Goal: Task Accomplishment & Management: Manage account settings

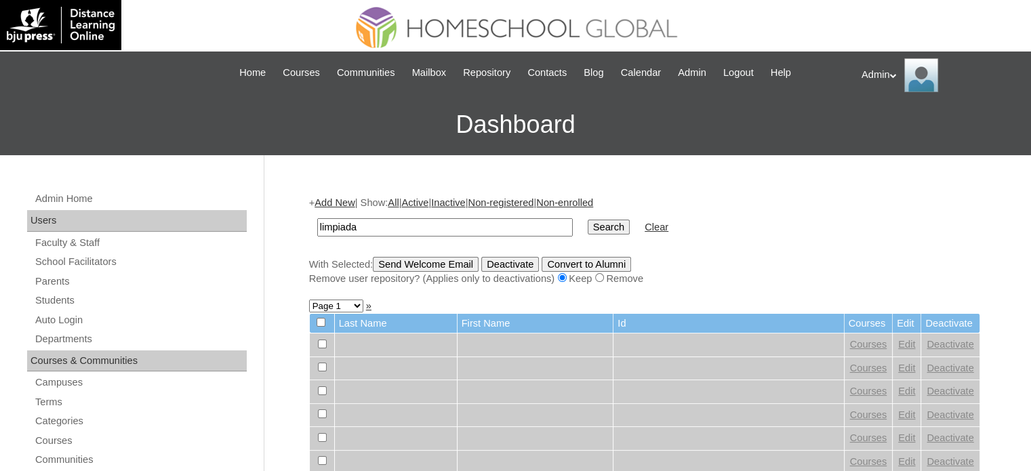
type input "Limpiada"
click at [588, 224] on input "Search" at bounding box center [609, 227] width 42 height 15
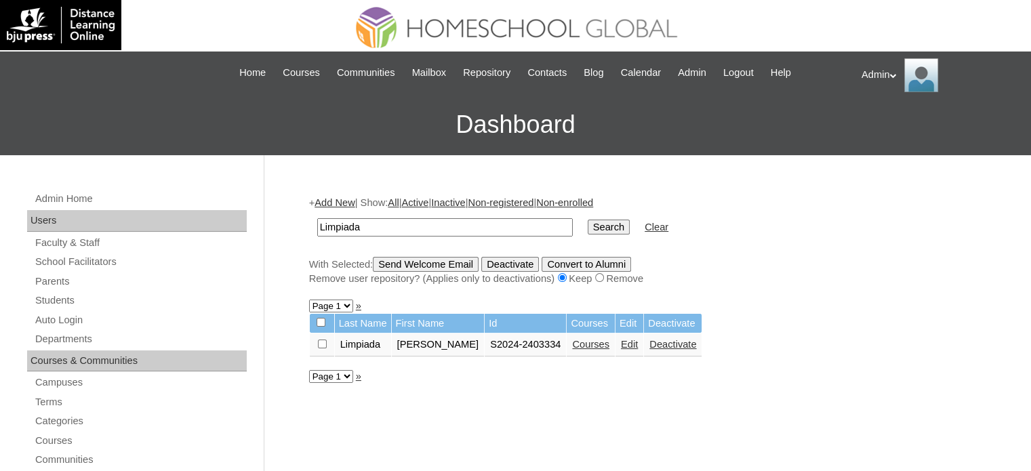
click at [633, 339] on link "Edit" at bounding box center [629, 344] width 17 height 11
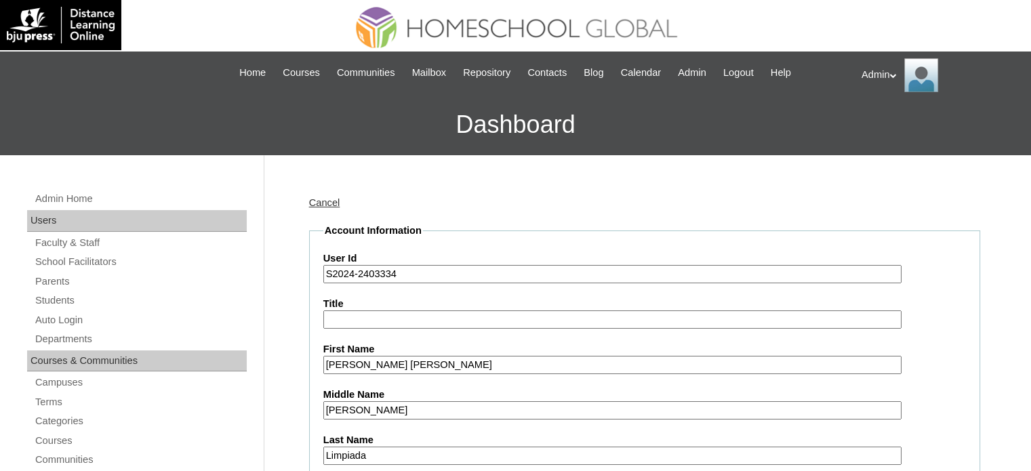
click at [354, 275] on input "S2024-2403334" at bounding box center [612, 274] width 578 height 18
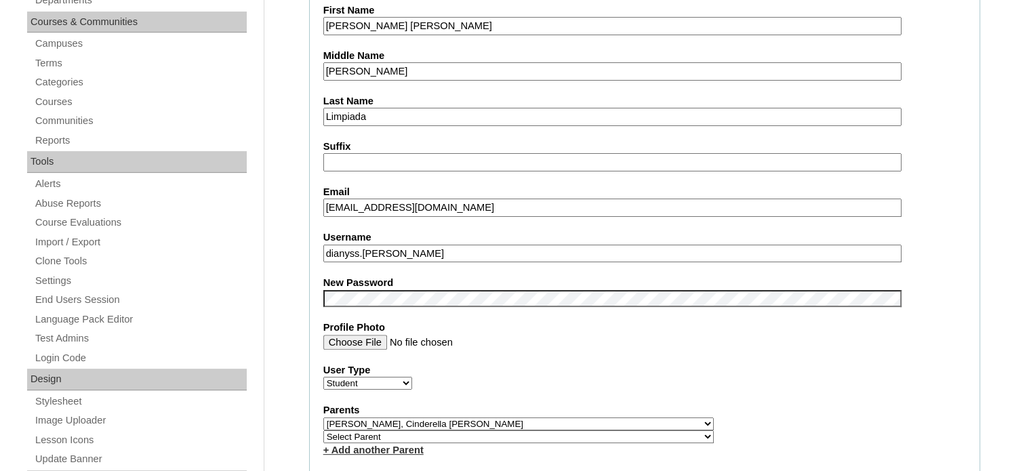
scroll to position [339, 0]
type input "S2025-2403334"
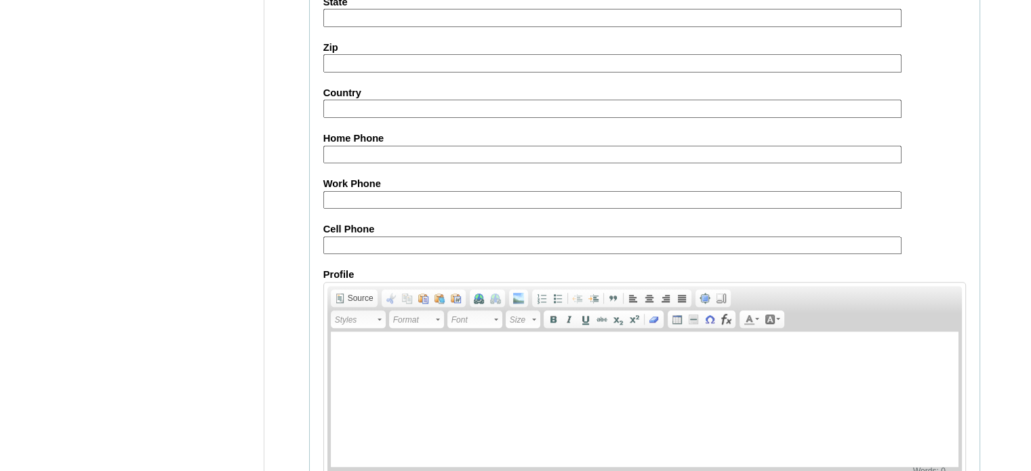
scroll to position [1579, 0]
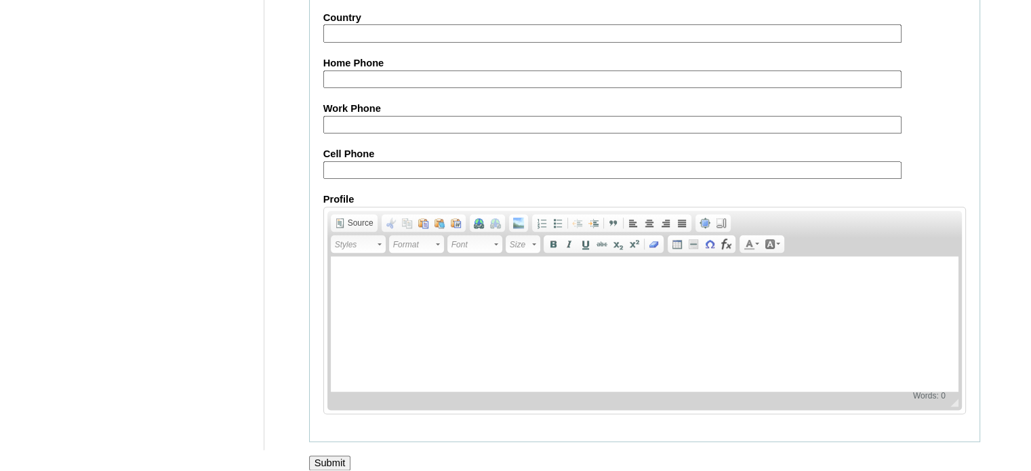
click at [323, 455] on input "Submit" at bounding box center [330, 462] width 42 height 15
click at [326, 455] on input "Submit" at bounding box center [330, 462] width 42 height 15
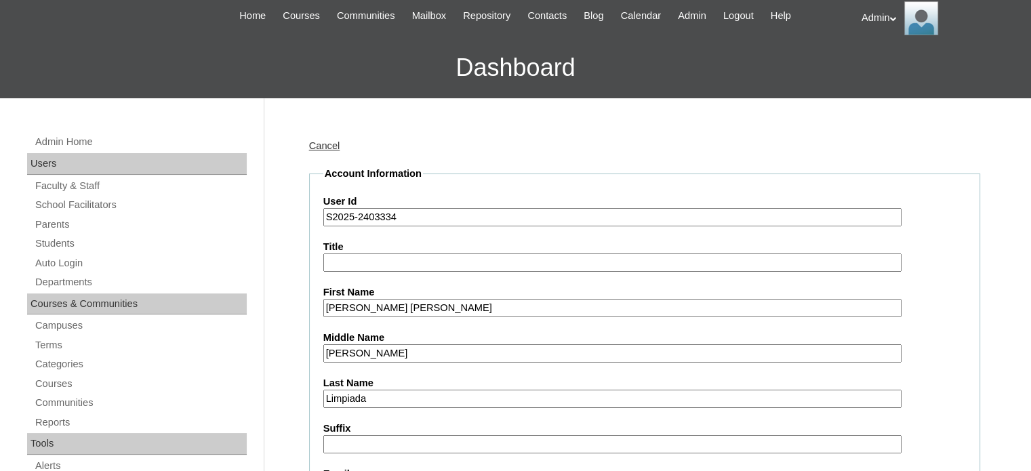
scroll to position [0, 0]
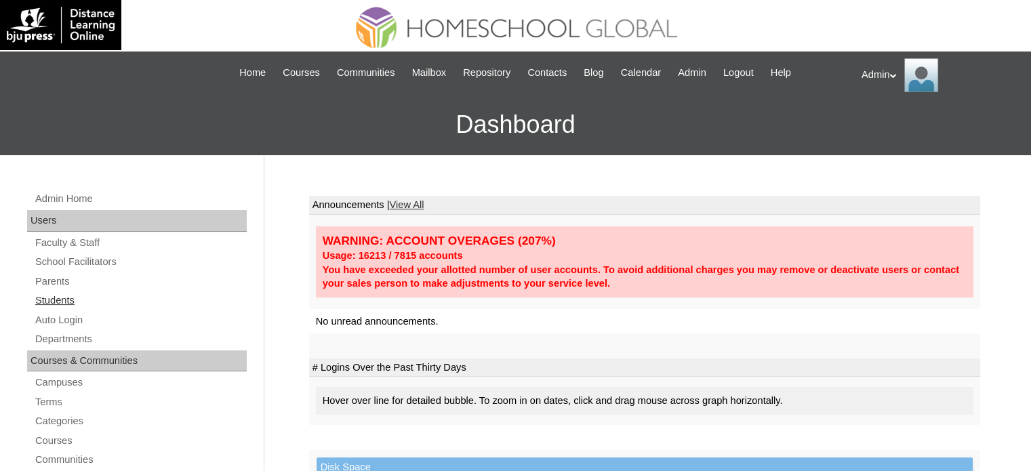
click at [64, 302] on link "Students" at bounding box center [140, 300] width 213 height 17
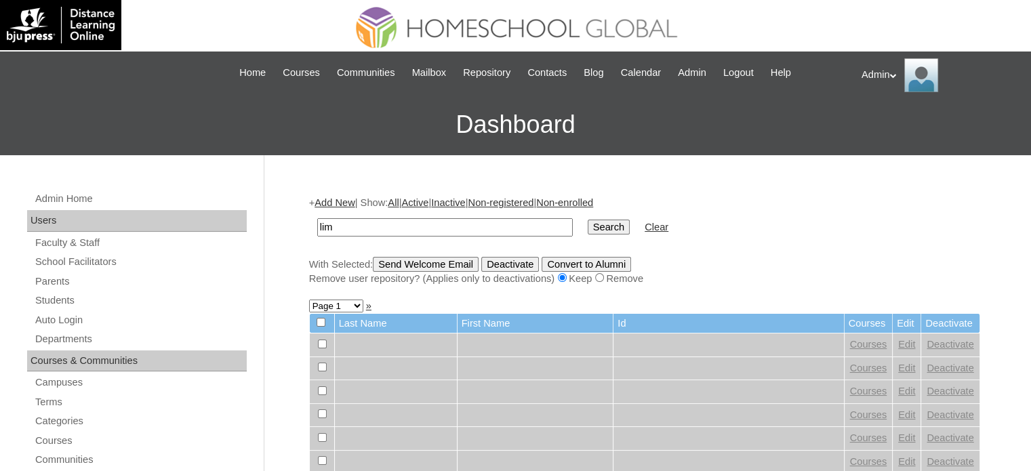
type input "Limpiada"
click at [588, 227] on input "Search" at bounding box center [609, 227] width 42 height 15
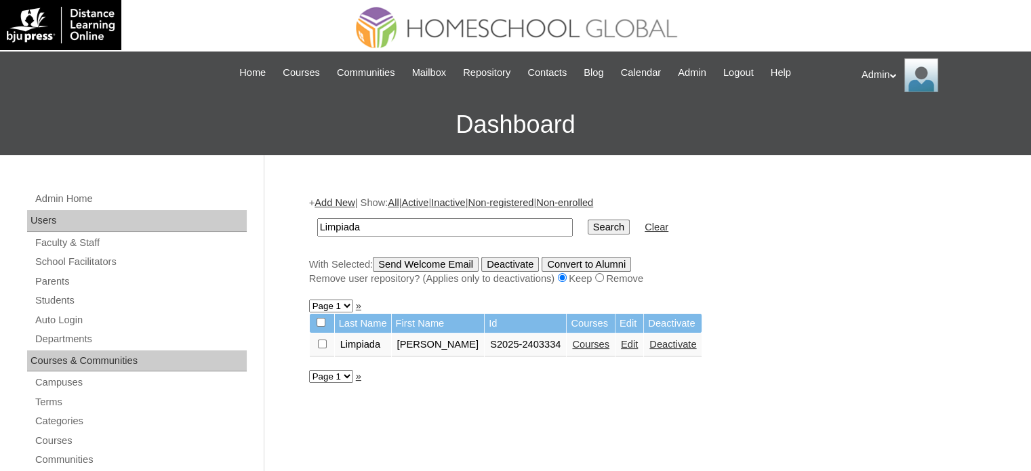
click at [593, 347] on link "Courses" at bounding box center [590, 344] width 37 height 11
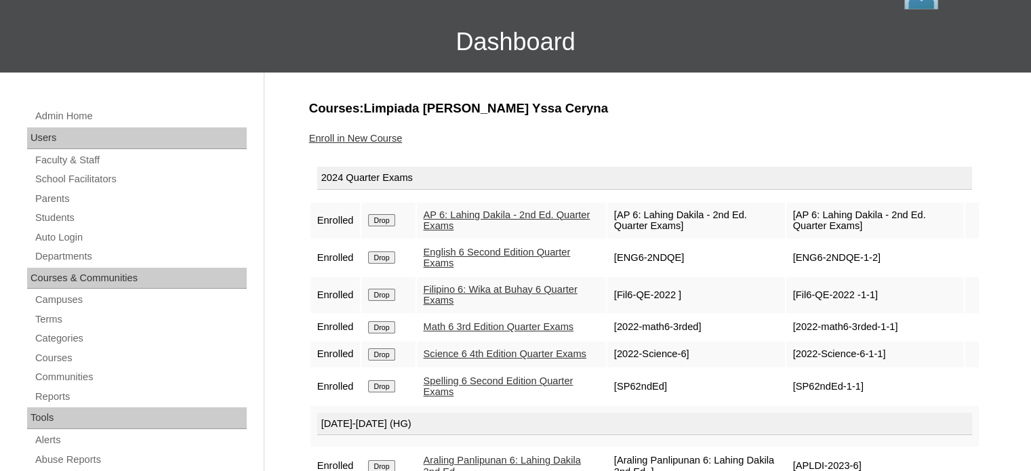
scroll to position [81, 0]
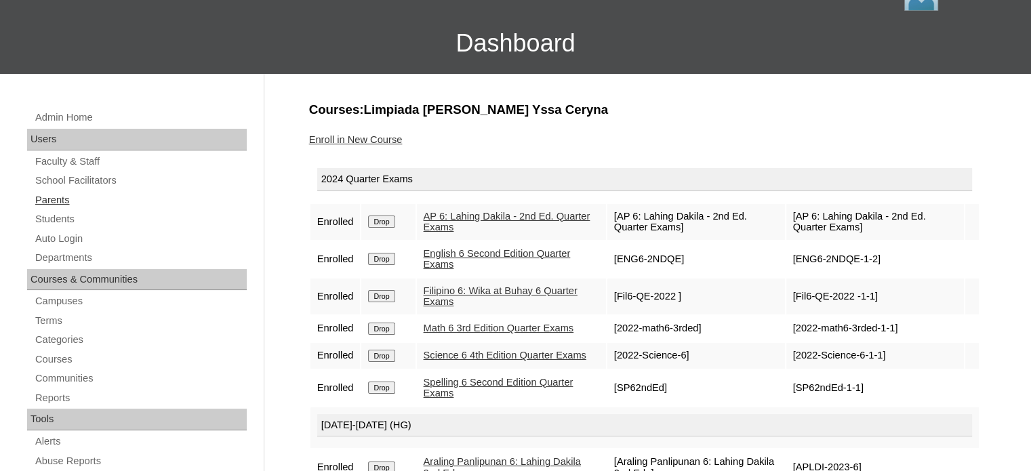
click at [41, 199] on link "Parents" at bounding box center [140, 200] width 213 height 17
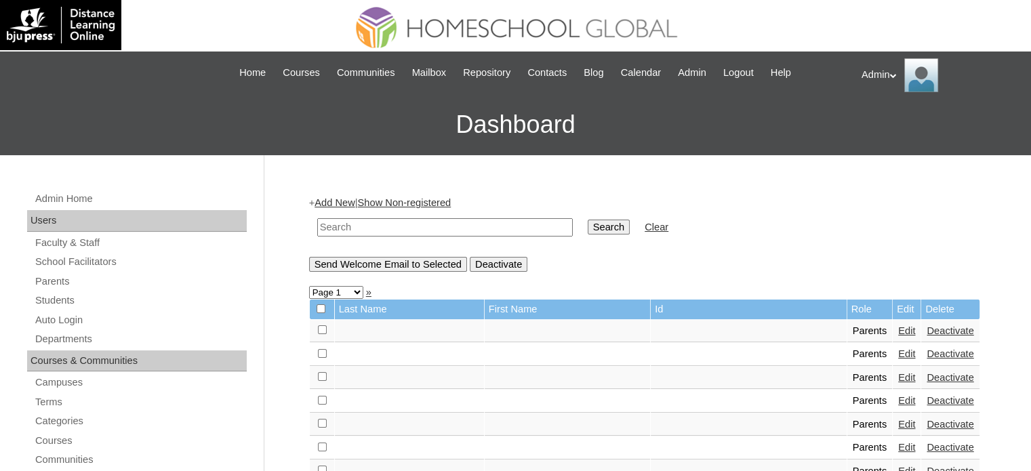
click at [375, 224] on input "text" at bounding box center [445, 227] width 256 height 18
type input "A"
type input "Limpiada"
click at [588, 232] on input "Search" at bounding box center [609, 227] width 42 height 15
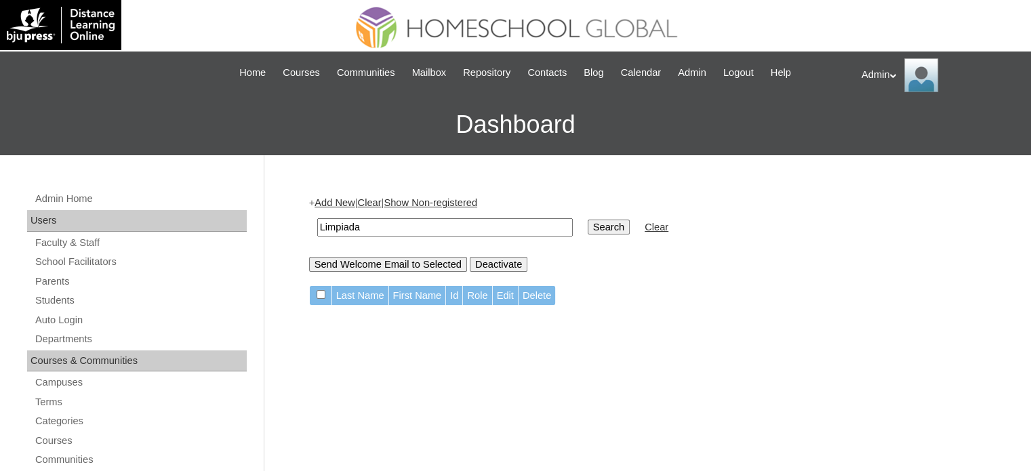
drag, startPoint x: 436, startPoint y: 226, endPoint x: 300, endPoint y: 230, distance: 136.3
type input "Andrino"
click at [588, 221] on input "Search" at bounding box center [609, 227] width 42 height 15
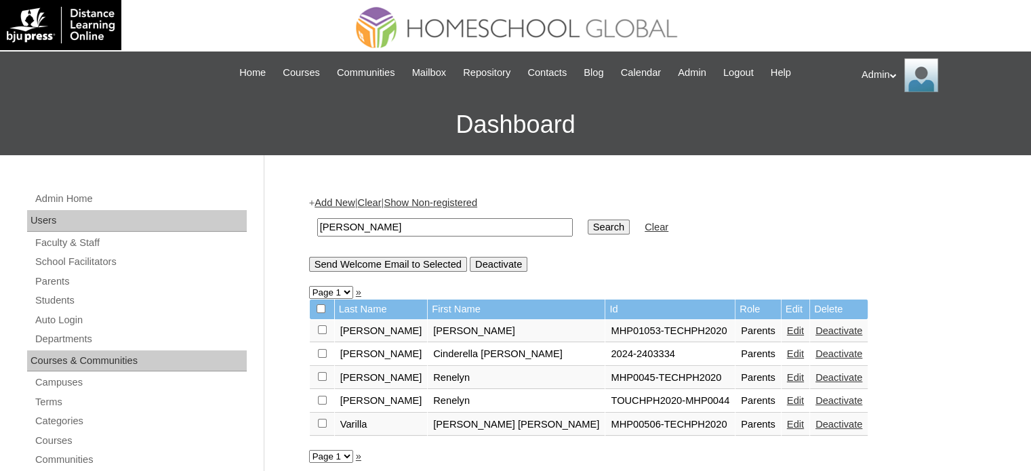
click at [787, 349] on link "Edit" at bounding box center [795, 353] width 17 height 11
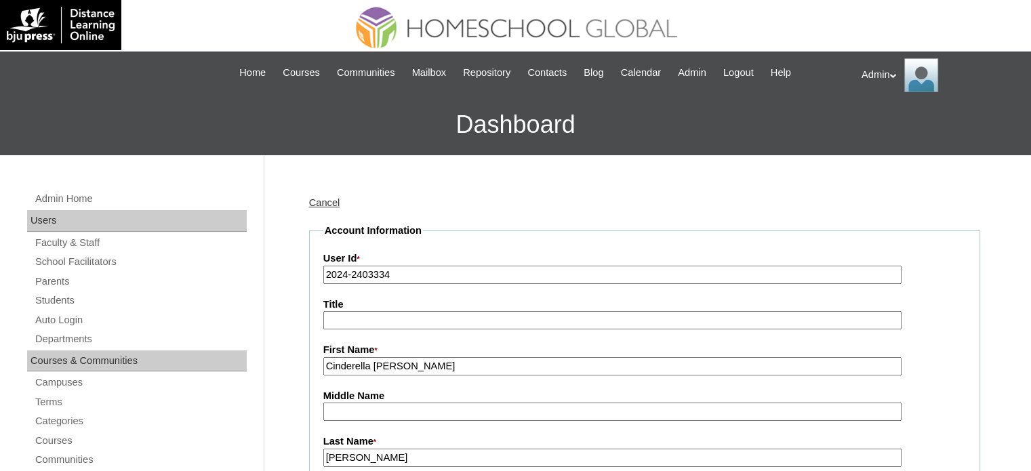
click at [347, 277] on input "2024-2403334" at bounding box center [612, 275] width 578 height 18
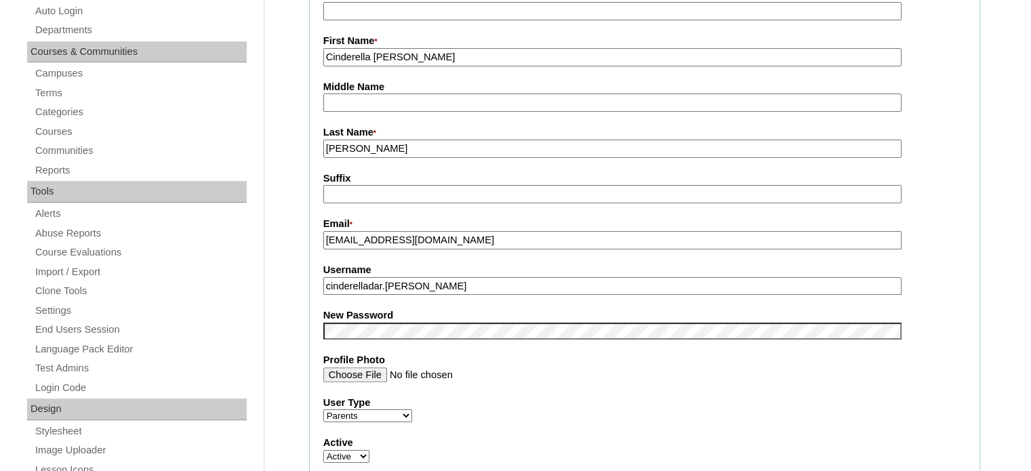
scroll to position [316, 0]
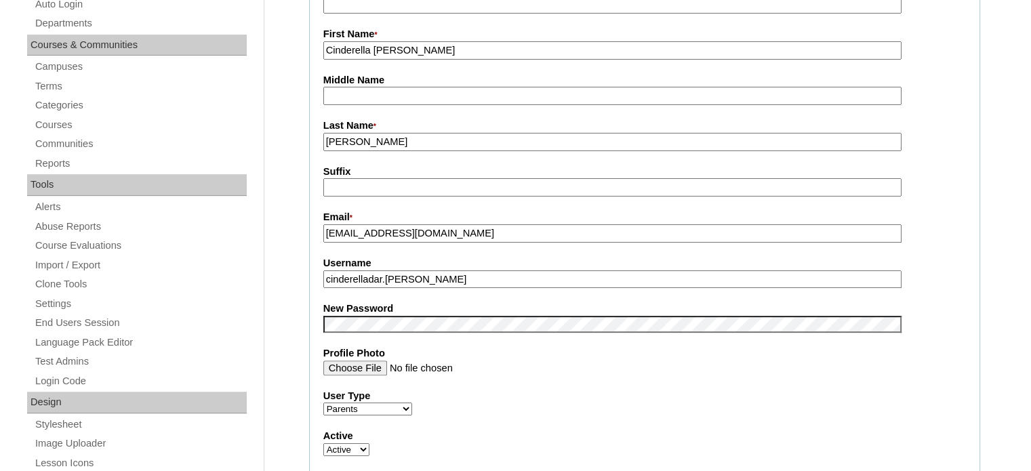
type input "2025-2403334"
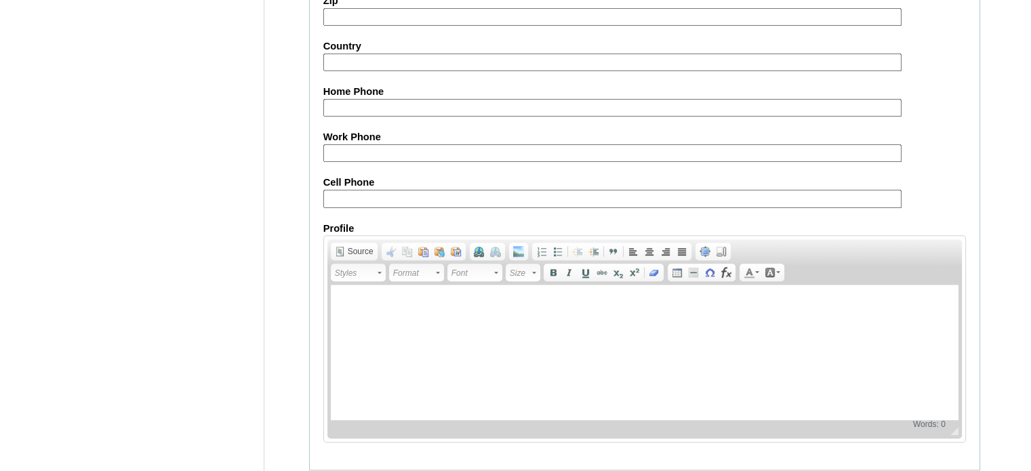
scroll to position [1297, 0]
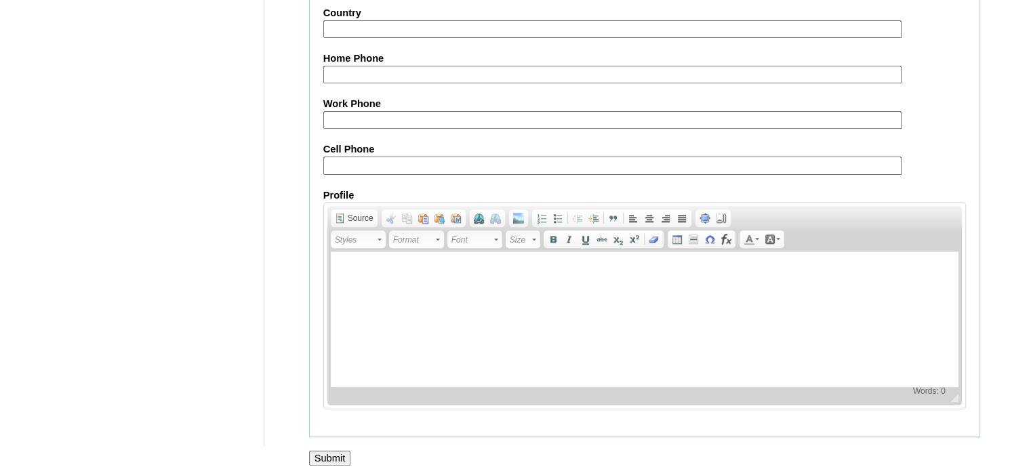
click at [336, 451] on input "Submit" at bounding box center [330, 458] width 42 height 15
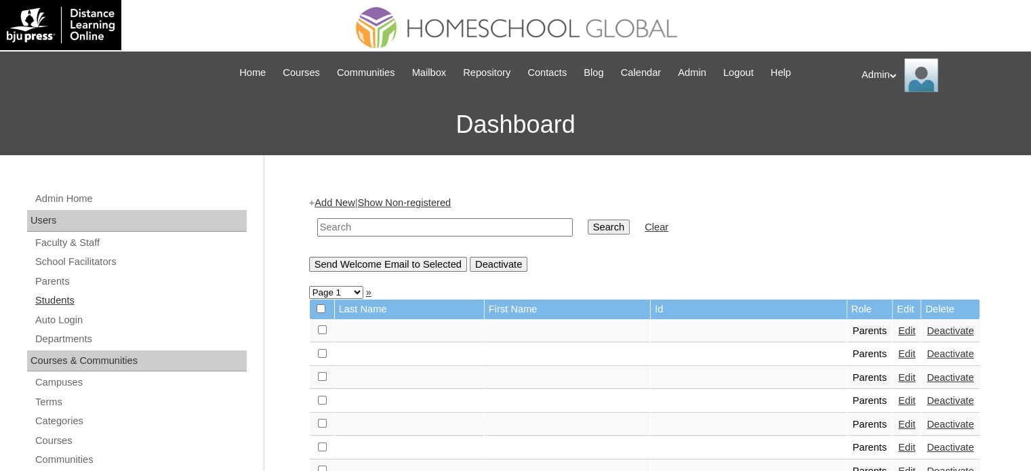
click at [60, 298] on link "Students" at bounding box center [140, 300] width 213 height 17
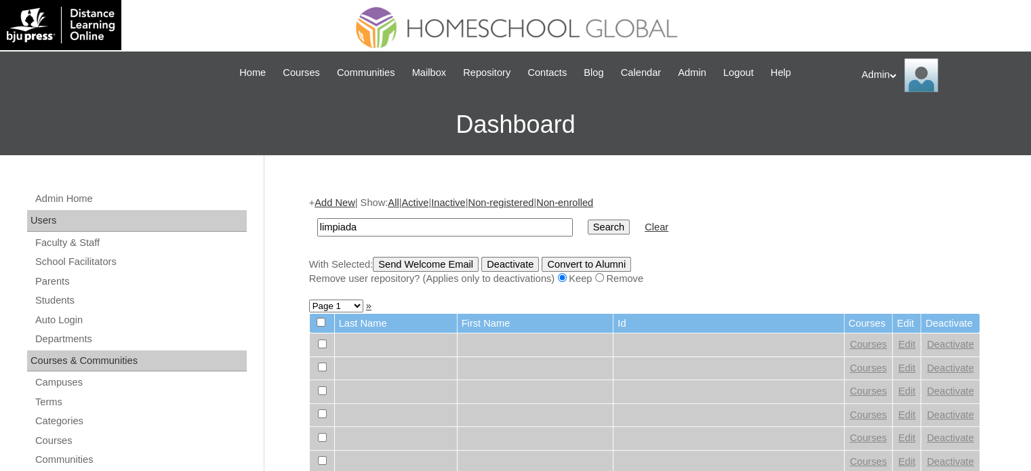
type input "Limpiada"
click at [588, 226] on input "Search" at bounding box center [609, 227] width 42 height 15
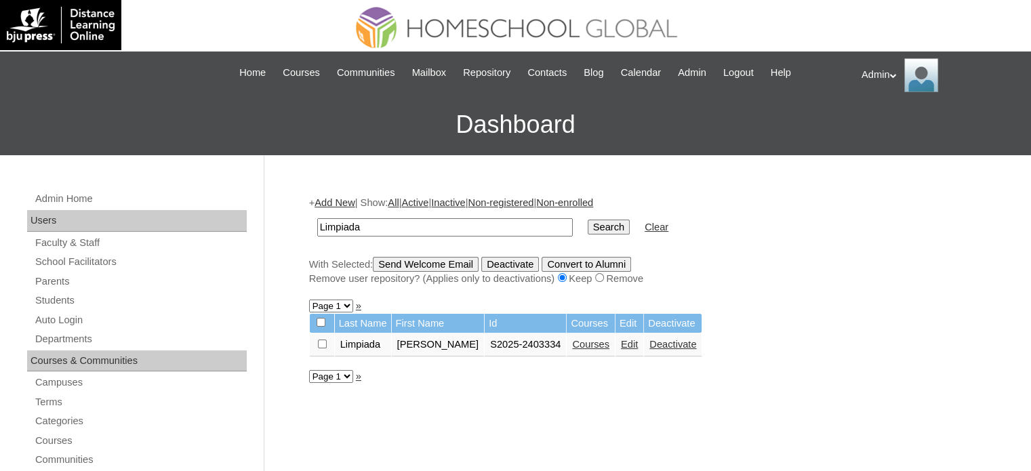
click at [583, 346] on link "Courses" at bounding box center [590, 344] width 37 height 11
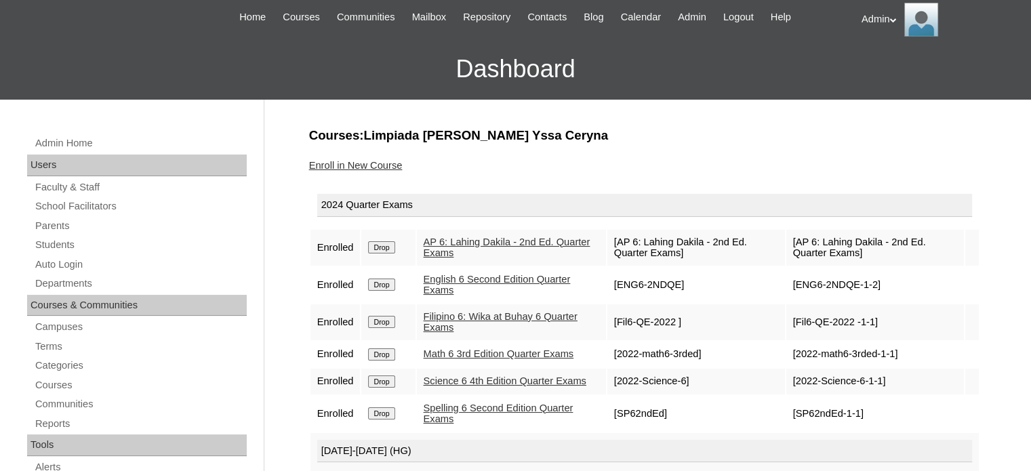
scroll to position [99, 0]
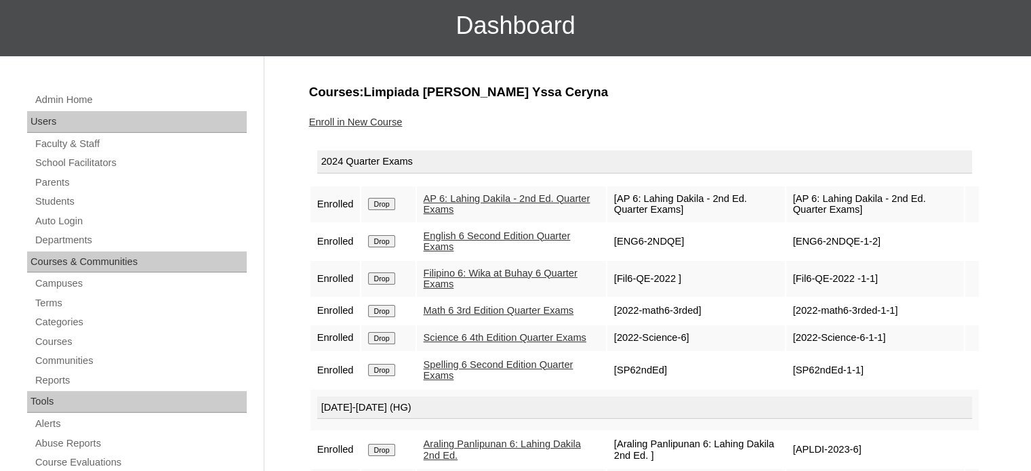
click at [388, 204] on input "Drop" at bounding box center [381, 204] width 26 height 12
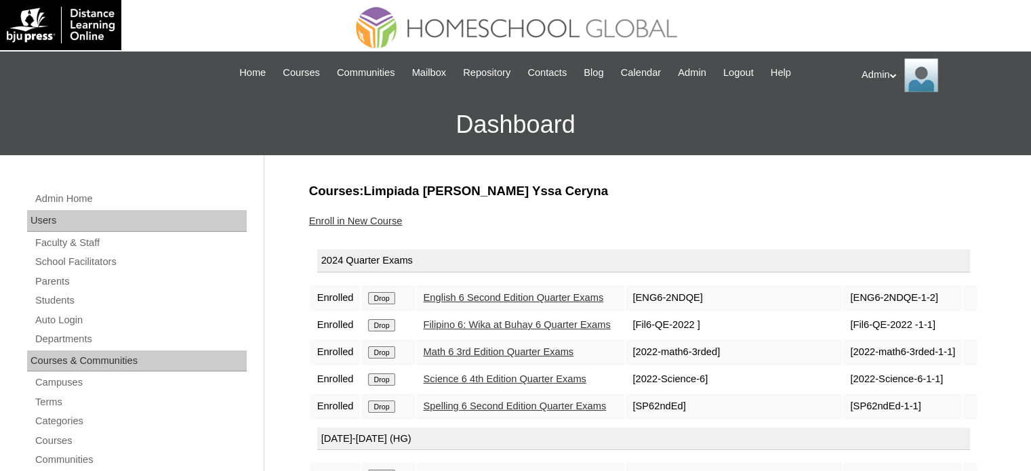
click at [382, 299] on input "Drop" at bounding box center [381, 298] width 26 height 12
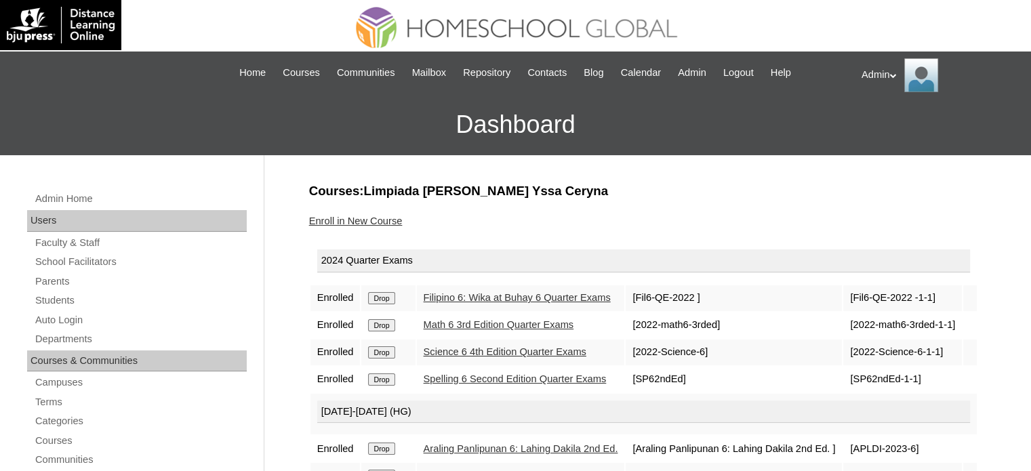
click at [382, 299] on input "Drop" at bounding box center [381, 298] width 26 height 12
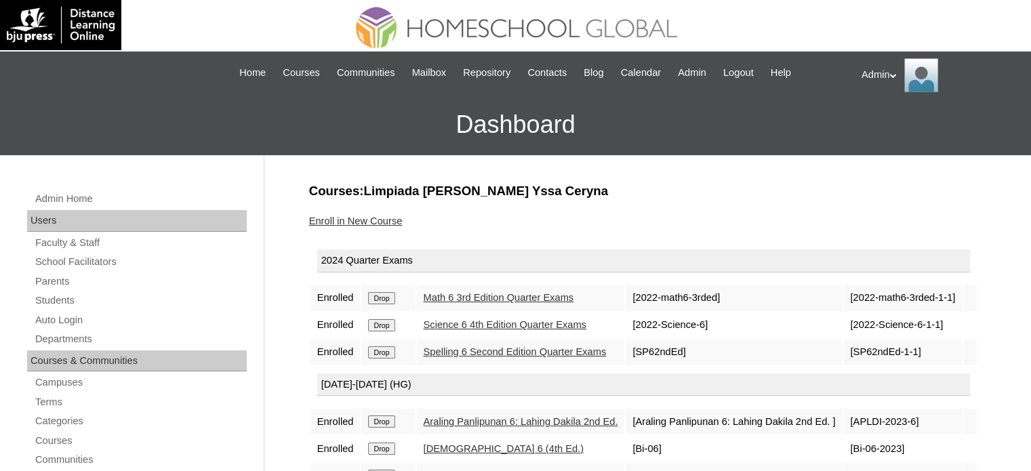
click at [382, 299] on input "Drop" at bounding box center [381, 298] width 26 height 12
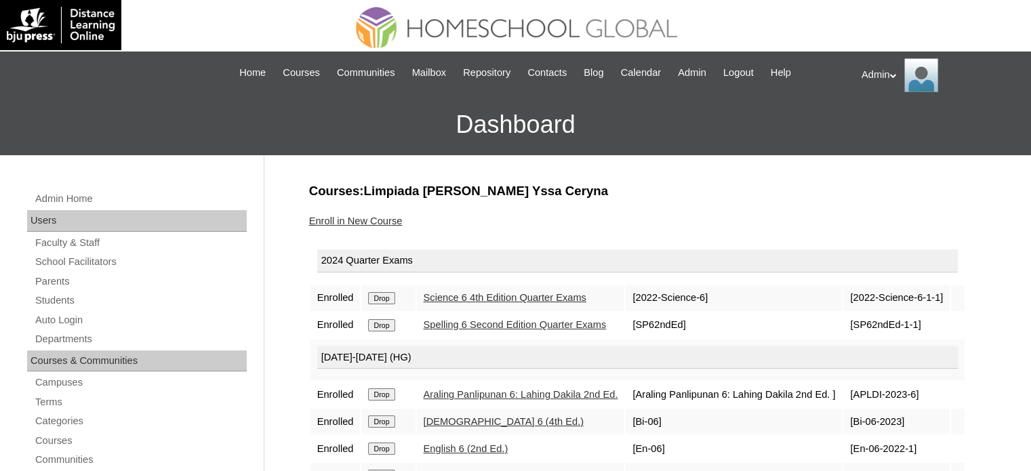
click at [382, 299] on input "Drop" at bounding box center [381, 298] width 26 height 12
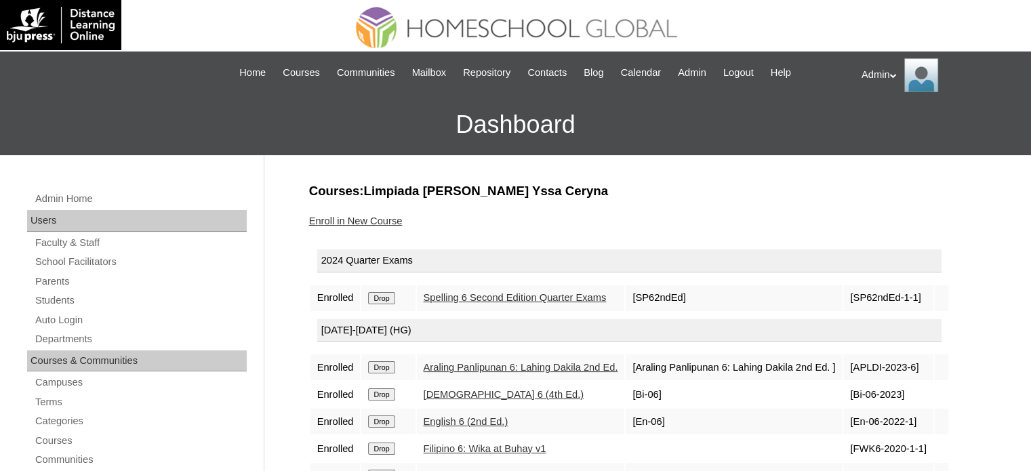
click at [382, 299] on input "Drop" at bounding box center [381, 298] width 26 height 12
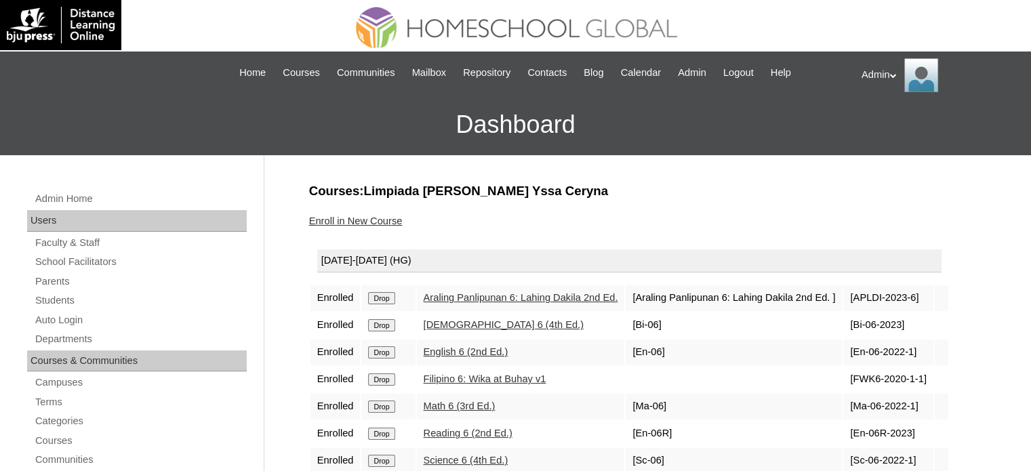
click at [380, 304] on input "Drop" at bounding box center [381, 298] width 26 height 12
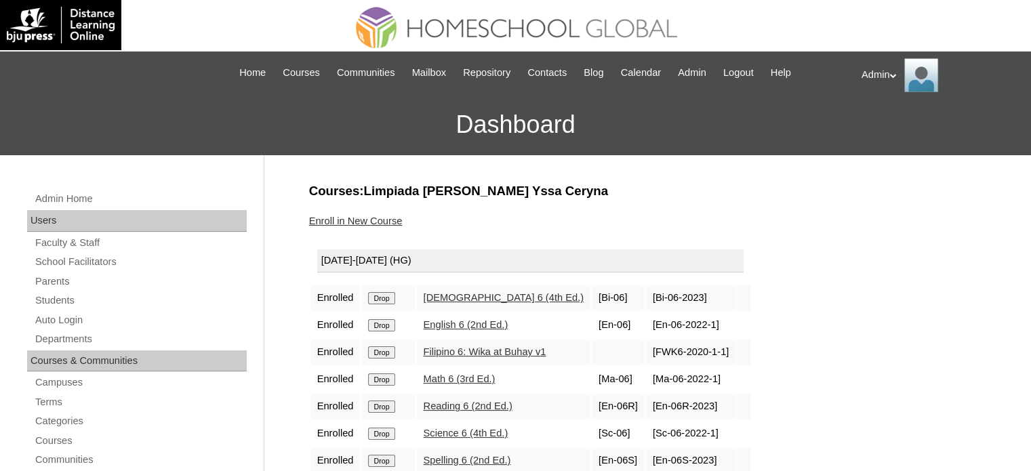
click at [380, 304] on td "Drop" at bounding box center [388, 298] width 54 height 26
click at [382, 293] on input "Drop" at bounding box center [381, 298] width 26 height 12
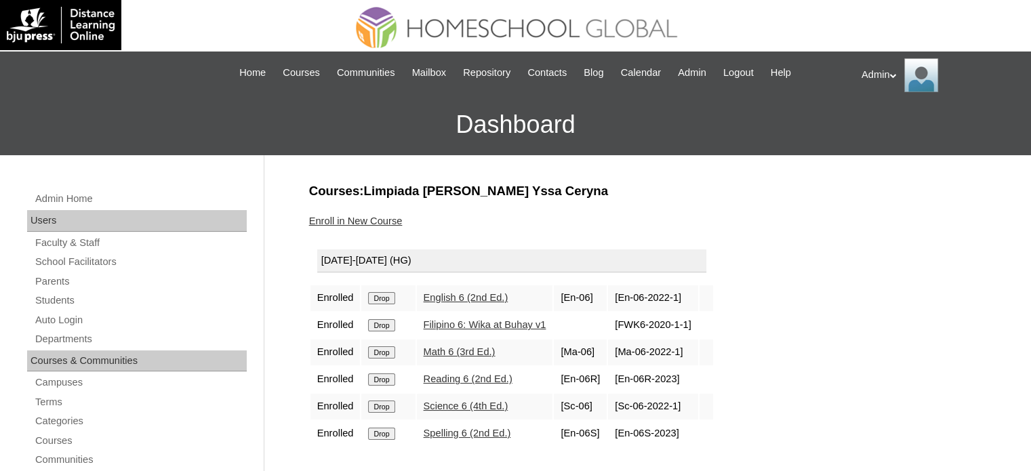
click at [382, 293] on input "Drop" at bounding box center [381, 298] width 26 height 12
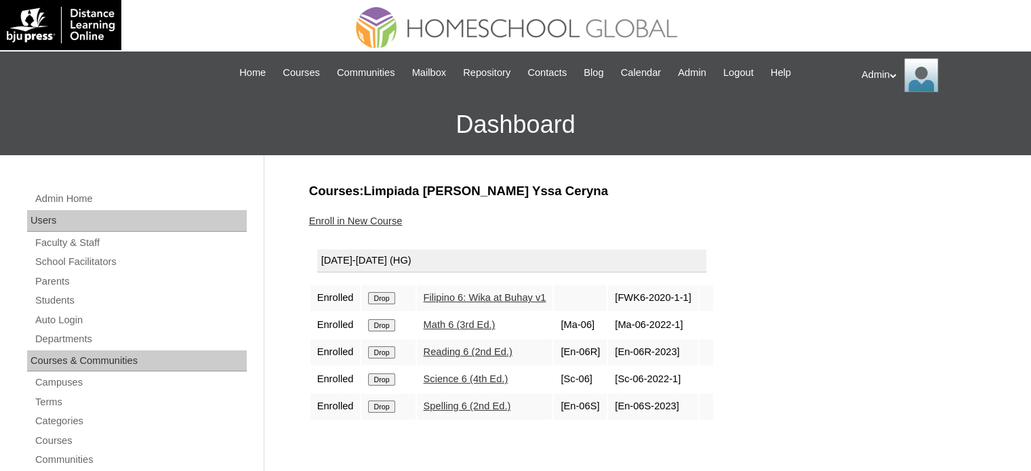
click at [382, 293] on input "Drop" at bounding box center [381, 298] width 26 height 12
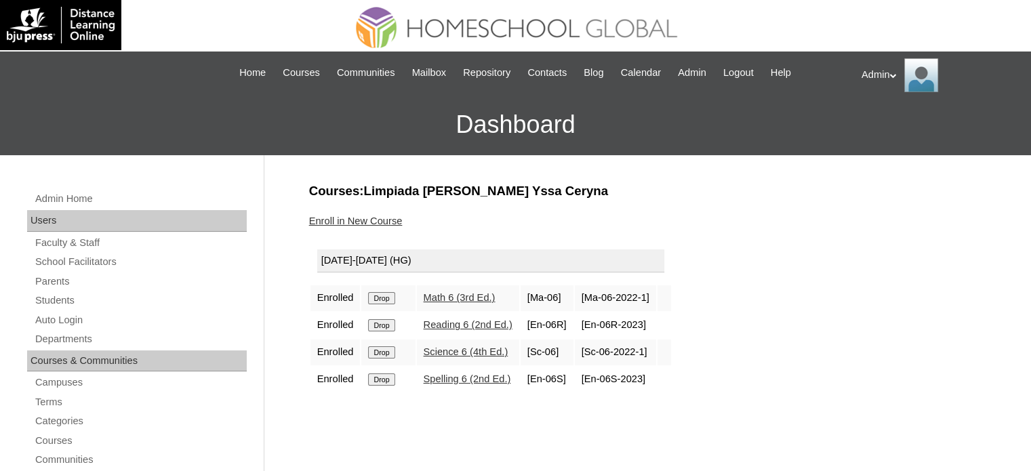
click at [382, 293] on input "Drop" at bounding box center [381, 298] width 26 height 12
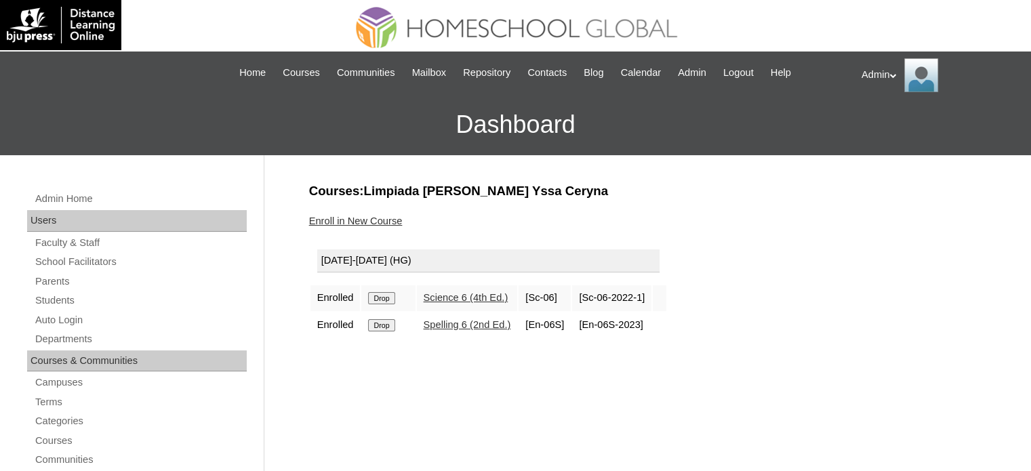
click at [382, 293] on input "Drop" at bounding box center [381, 298] width 26 height 12
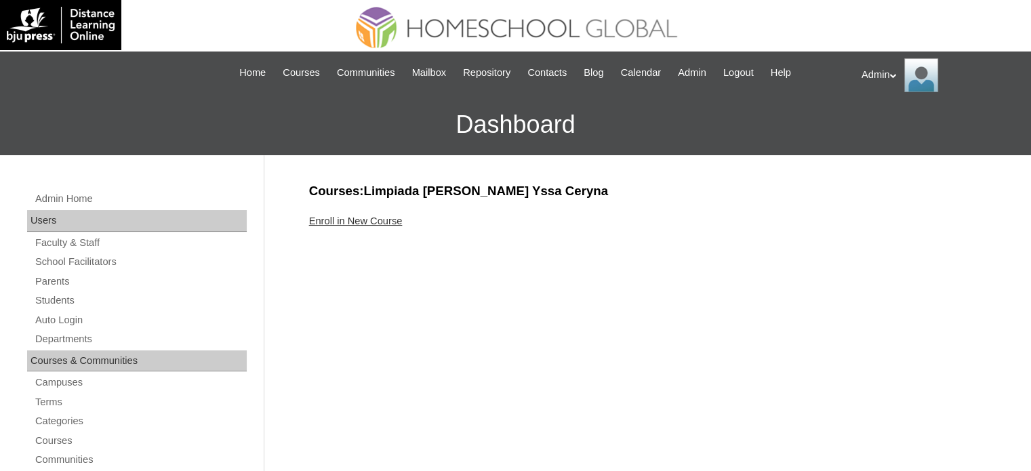
click at [384, 224] on link "Enroll in New Course" at bounding box center [356, 221] width 94 height 11
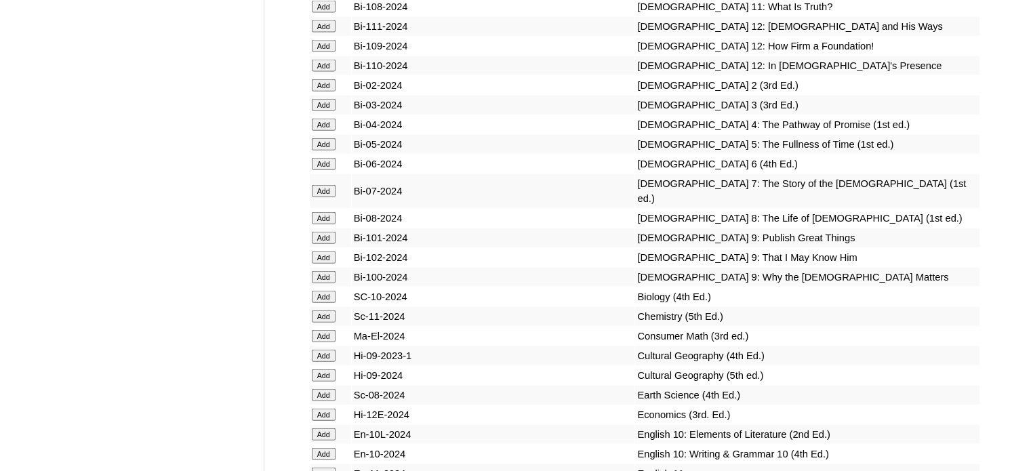
scroll to position [8597, 0]
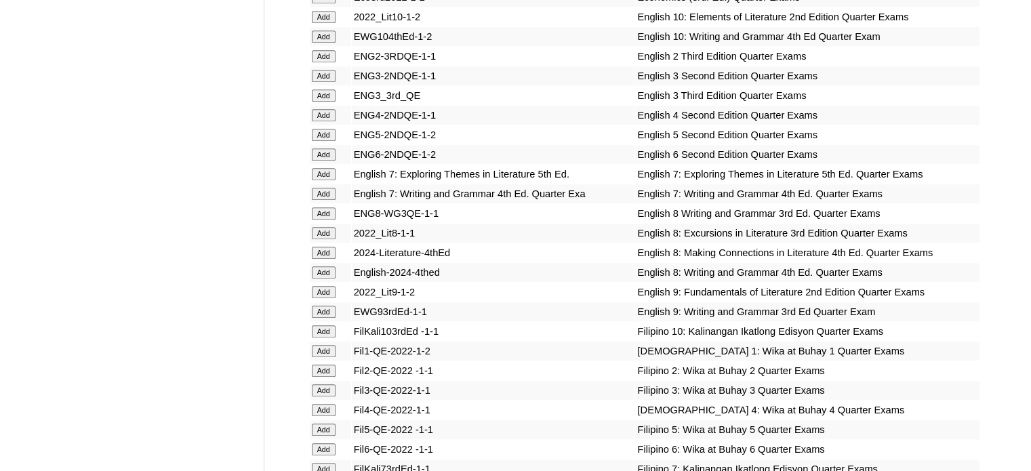
scroll to position [6379, 0]
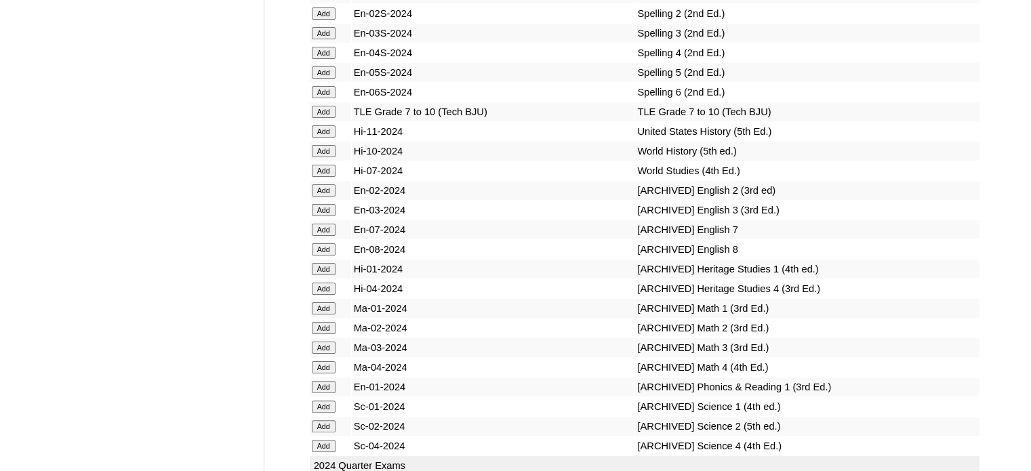
scroll to position [6317, 0]
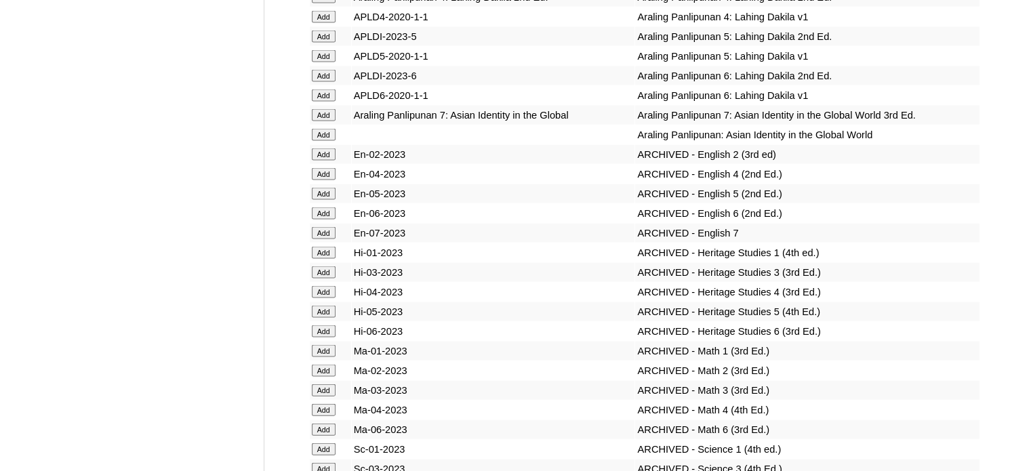
scroll to position [9047, 0]
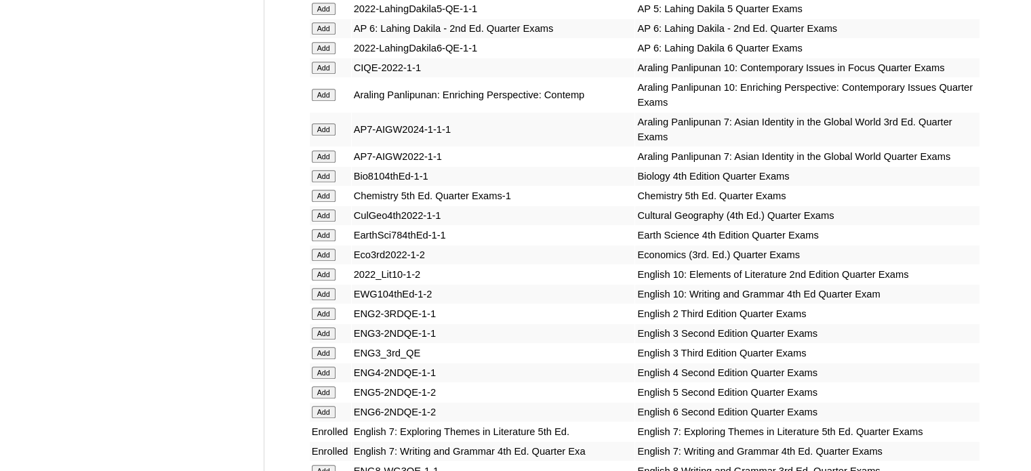
scroll to position [6113, 0]
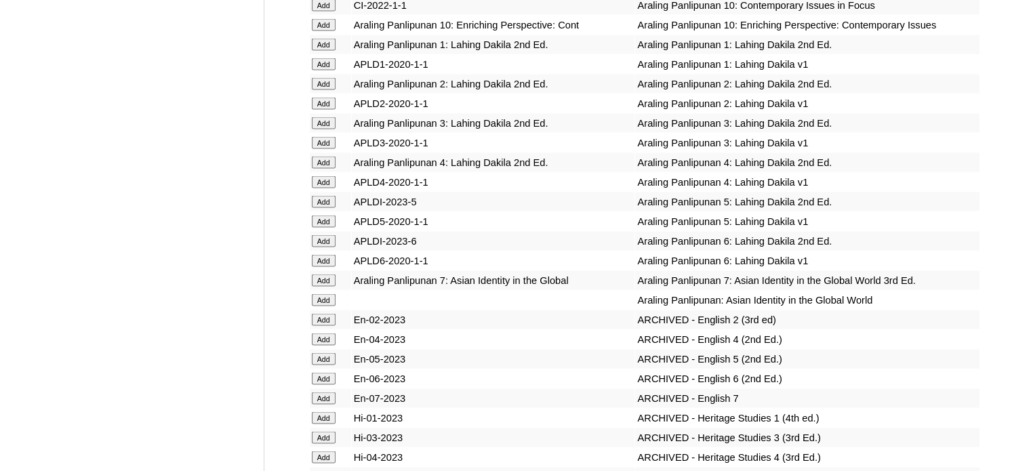
scroll to position [7826, 0]
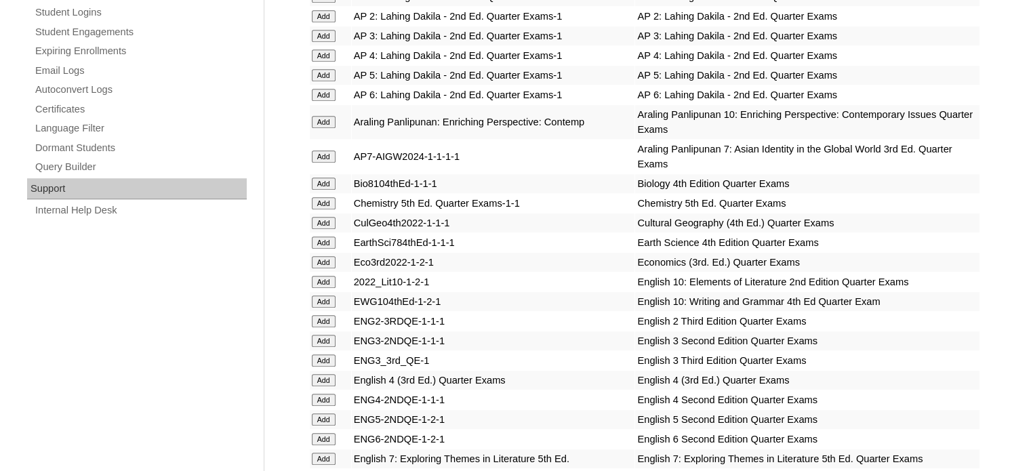
scroll to position [6122, 0]
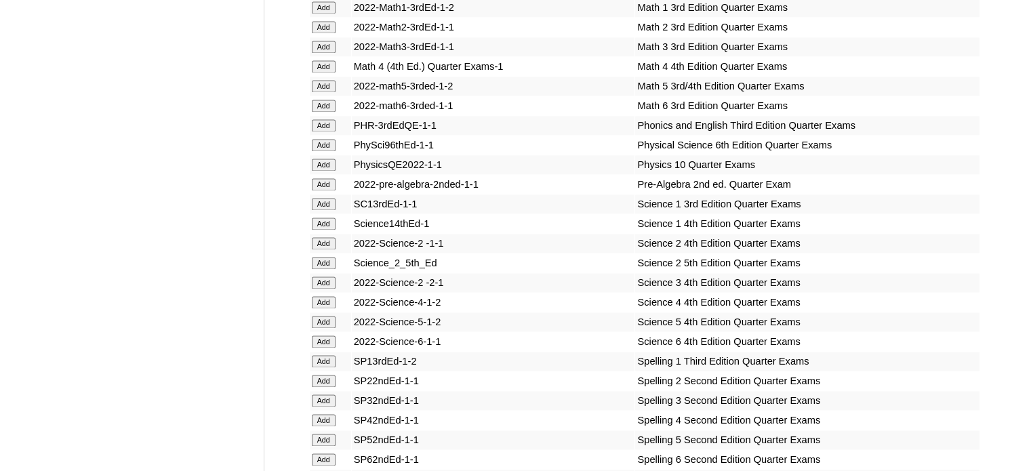
scroll to position [7124, 0]
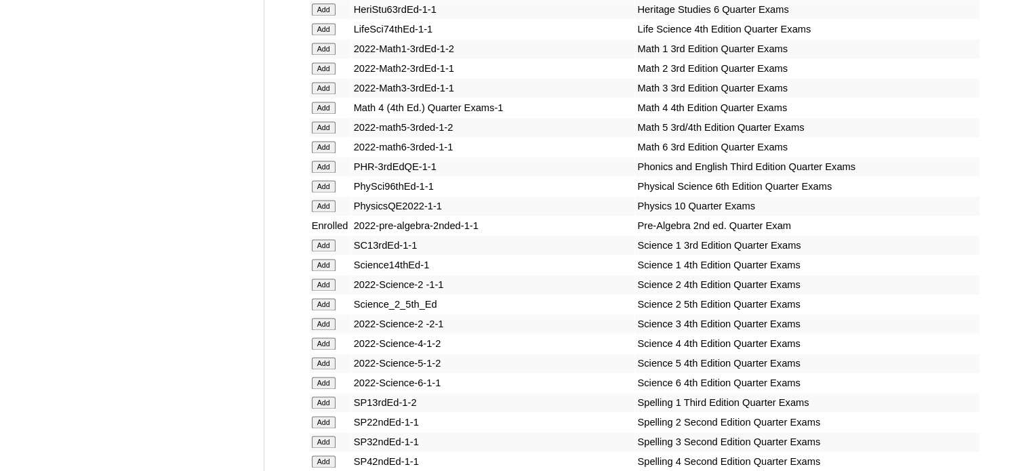
scroll to position [9984, 0]
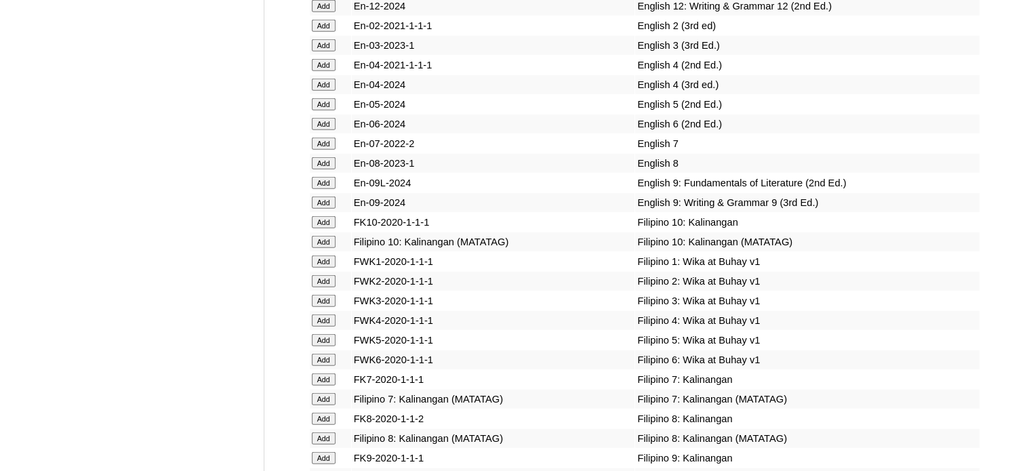
scroll to position [6626, 0]
